Goal: Information Seeking & Learning: Check status

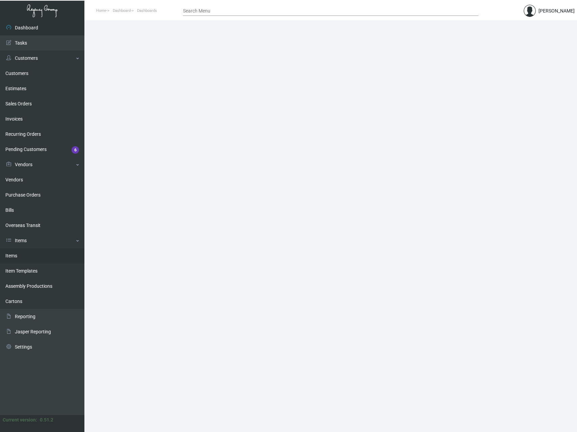
click at [14, 255] on link "Items" at bounding box center [42, 255] width 84 height 15
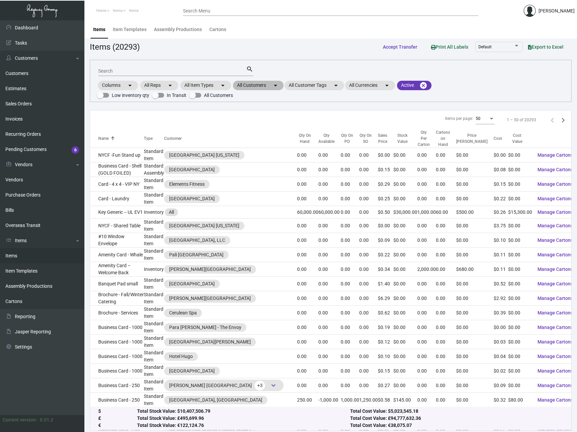
click at [274, 85] on mat-icon "arrow_drop_down" at bounding box center [276, 85] width 8 height 8
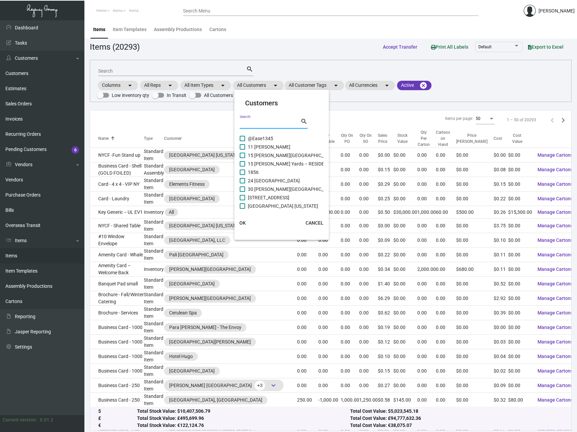
click at [254, 123] on input "Search" at bounding box center [270, 123] width 61 height 5
paste input "The Pell JDV"
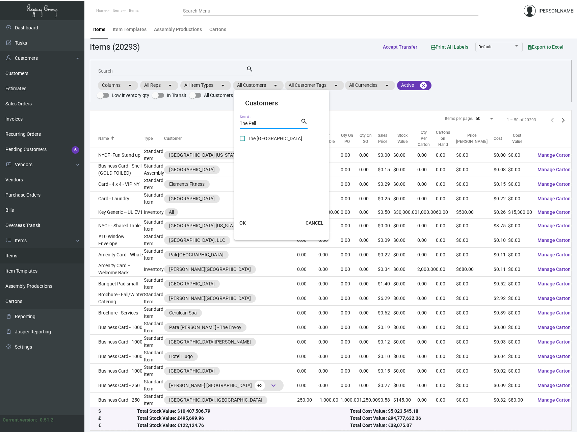
type input "The Pell"
click at [242, 139] on span at bounding box center [242, 138] width 5 height 5
click at [242, 141] on input "The [GEOGRAPHIC_DATA]" at bounding box center [242, 141] width 0 height 0
checkbox input "true"
click at [242, 221] on span "OK" at bounding box center [243, 222] width 6 height 5
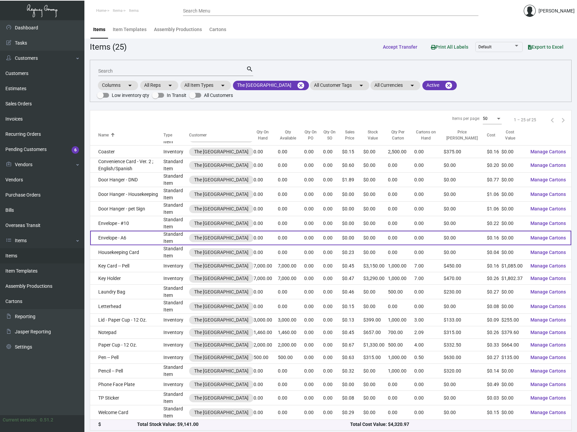
scroll to position [67, 0]
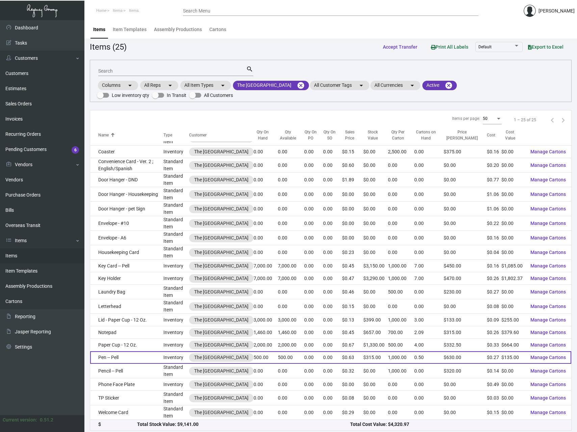
click at [115, 357] on td "Pen -- Pell" at bounding box center [126, 357] width 73 height 13
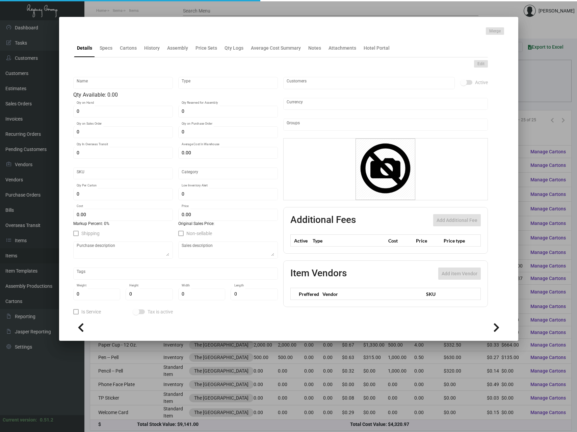
type input "Pen -- Pell"
type input "Inventory"
type input "500"
type input "$ 0.215"
type input "Overseas"
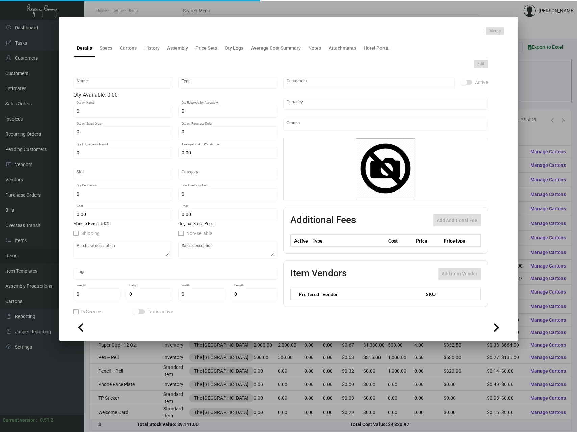
type input "1,000"
type input "$ 0.27"
type input "$ 0.63"
checkbox input "true"
type input "United States Dollar $"
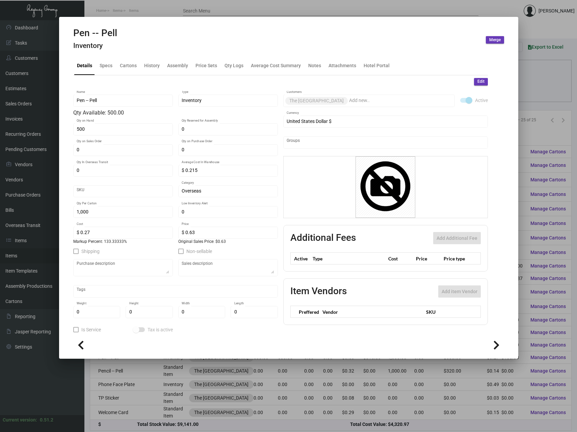
click at [148, 49] on div "Pen -- Pell Inventory Merge" at bounding box center [288, 39] width 431 height 25
click at [150, 65] on div "History" at bounding box center [152, 65] width 16 height 7
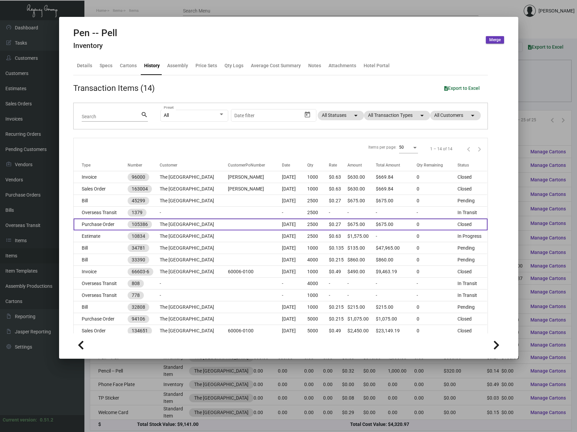
click at [105, 224] on td "Purchase Order" at bounding box center [101, 225] width 54 height 12
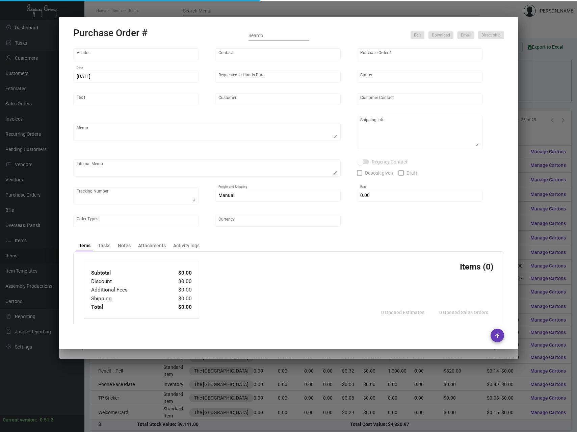
type input "Prostar - Pens"
type input "[PERSON_NAME]"
type input "105386"
type input "[DATE]"
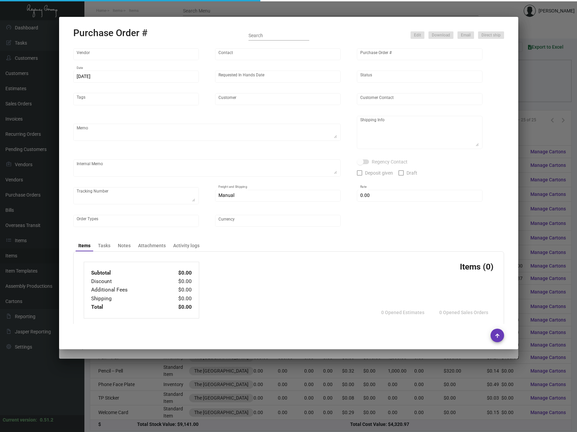
type input "The [GEOGRAPHIC_DATA]"
type textarea "Please ship by boat to our NJ warehouse."
type textarea "Regency Group NJ - [PERSON_NAME] [STREET_ADDRESS]"
checkbox input "true"
type input "$ 0.00"
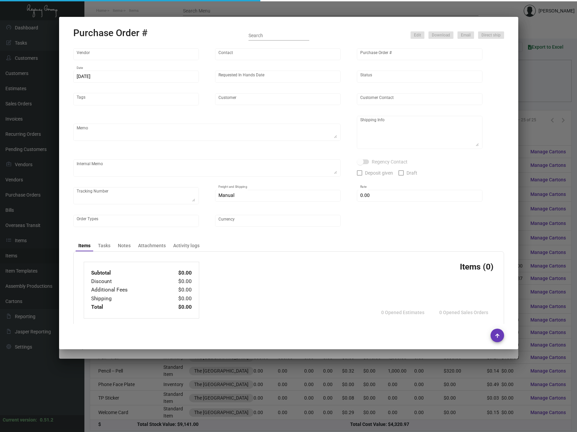
type input "United States Dollar $"
